Goal: Transaction & Acquisition: Purchase product/service

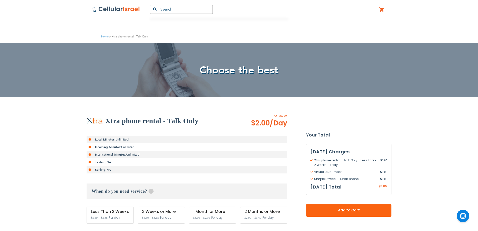
scroll to position [126, 0]
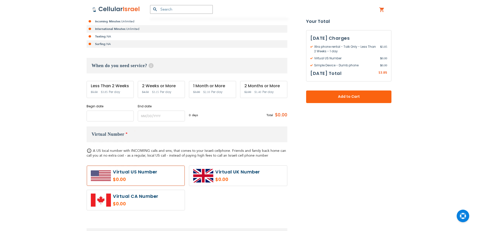
click at [113, 117] on input "name" at bounding box center [110, 115] width 47 height 11
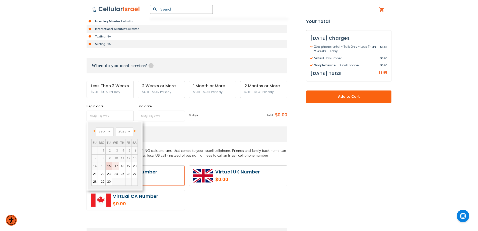
click at [115, 167] on link "17" at bounding box center [115, 166] width 7 height 8
type input "[DATE]"
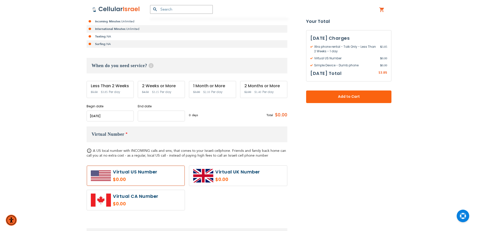
click at [161, 114] on input "name" at bounding box center [161, 115] width 47 height 11
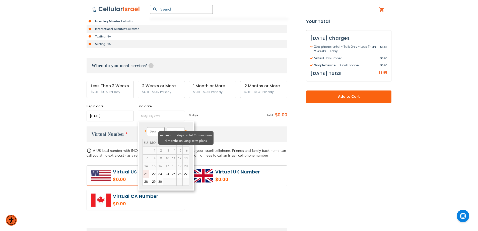
click at [171, 146] on td "4" at bounding box center [174, 150] width 6 height 8
click at [163, 146] on td "3" at bounding box center [166, 150] width 7 height 8
click at [171, 146] on td "4" at bounding box center [174, 150] width 6 height 8
click at [184, 132] on div "Prev Next Sep Oct Nov [DATE] 2026 2027 2028 2029 2030 2031 2032 2033 2034 2035 …" at bounding box center [166, 155] width 56 height 69
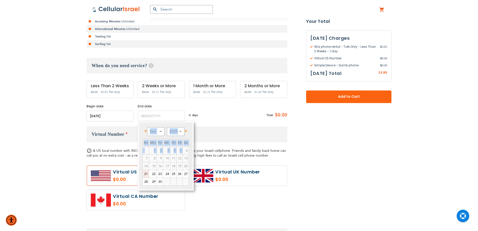
click at [187, 130] on span "Next" at bounding box center [186, 131] width 2 height 3
click at [155, 174] on link "20" at bounding box center [153, 174] width 8 height 8
type input "[DATE]"
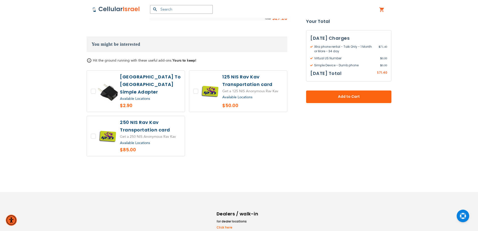
scroll to position [406, 0]
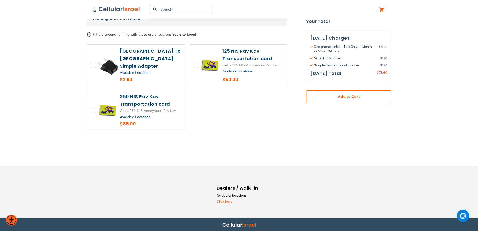
click at [373, 99] on button "Add to Cart" at bounding box center [348, 96] width 85 height 13
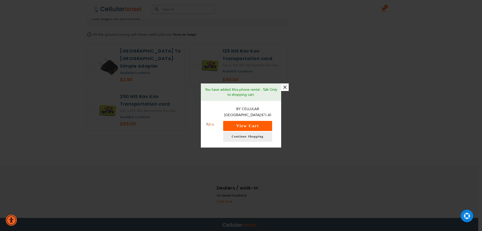
click at [259, 123] on button "View Cart" at bounding box center [247, 126] width 49 height 10
